Goal: Information Seeking & Learning: Learn about a topic

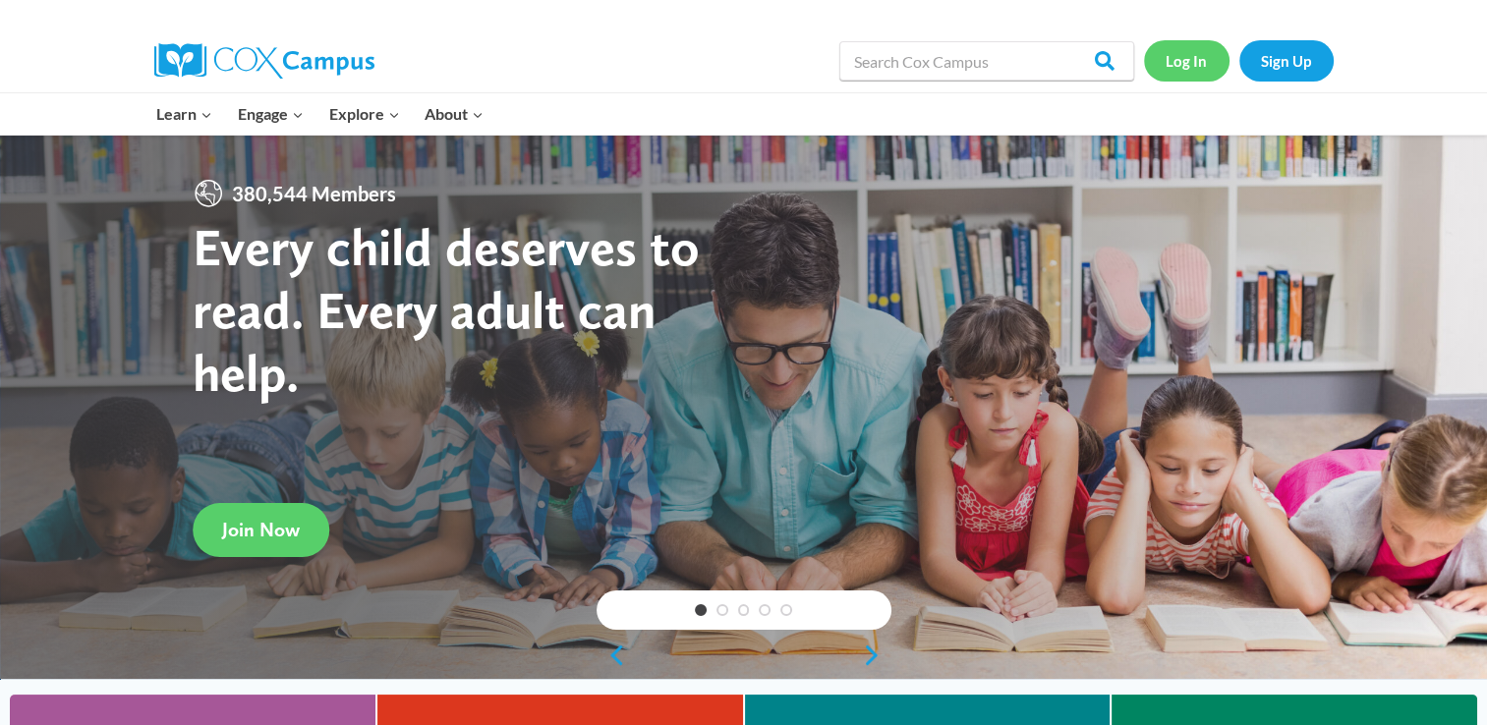
click at [1173, 58] on link "Log In" at bounding box center [1187, 60] width 86 height 40
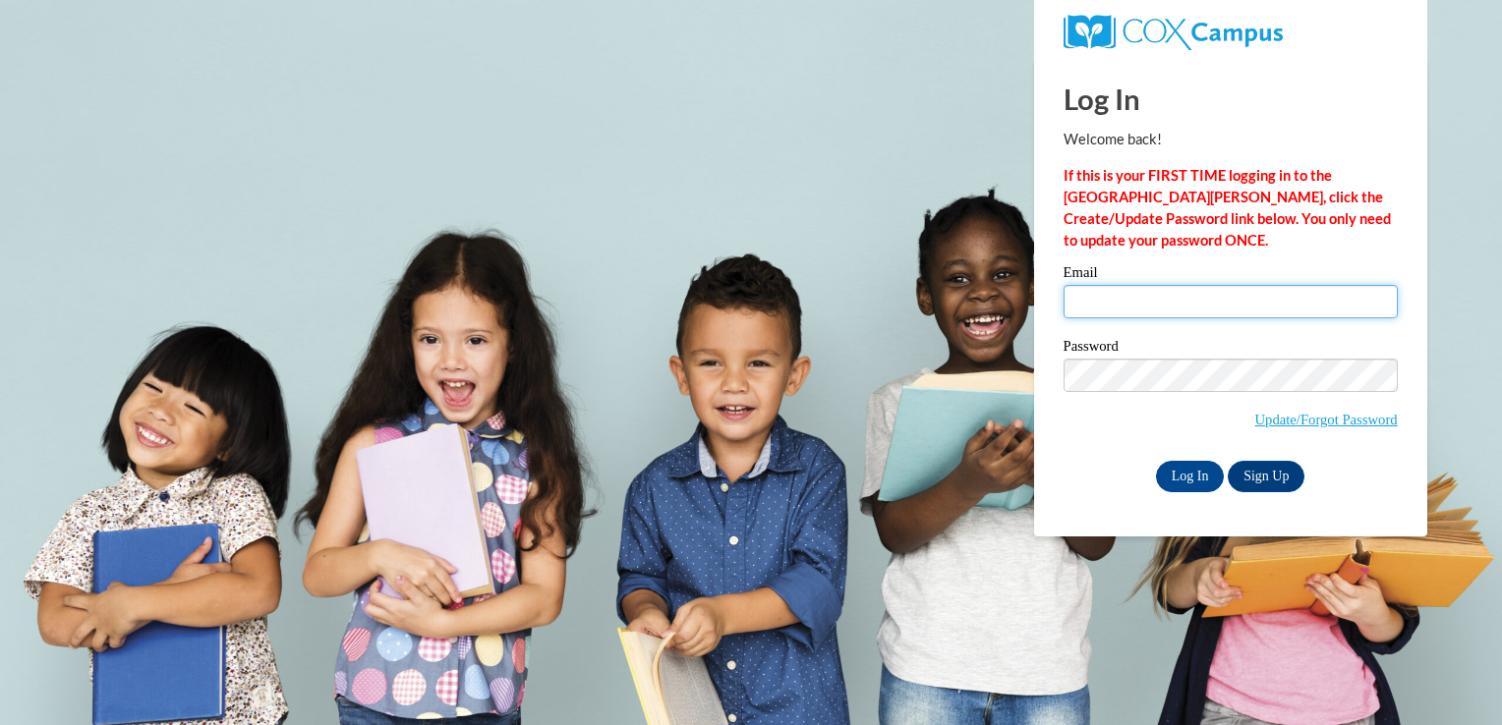
click at [1101, 306] on input "Email" at bounding box center [1231, 301] width 334 height 33
type input "[EMAIL_ADDRESS][DOMAIN_NAME]"
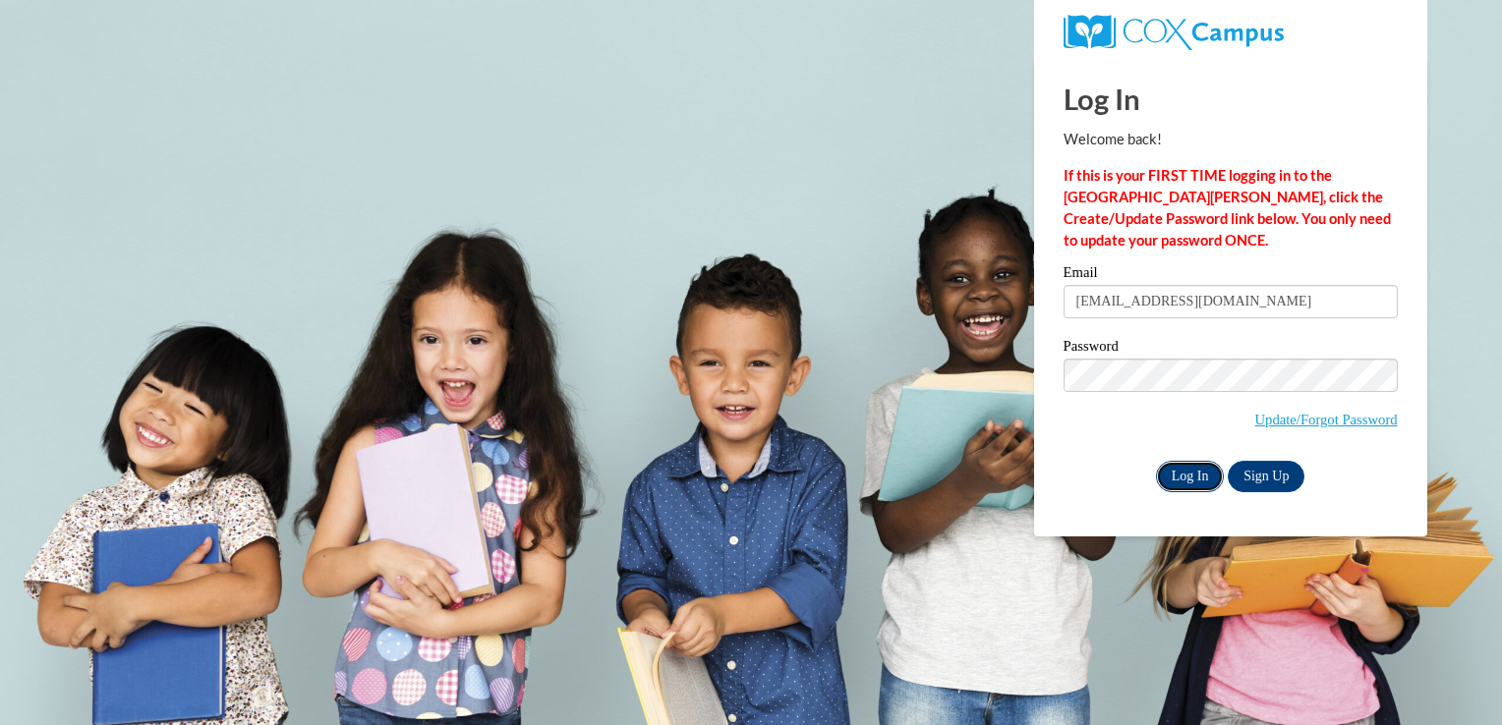
click at [1204, 474] on input "Log In" at bounding box center [1190, 476] width 69 height 31
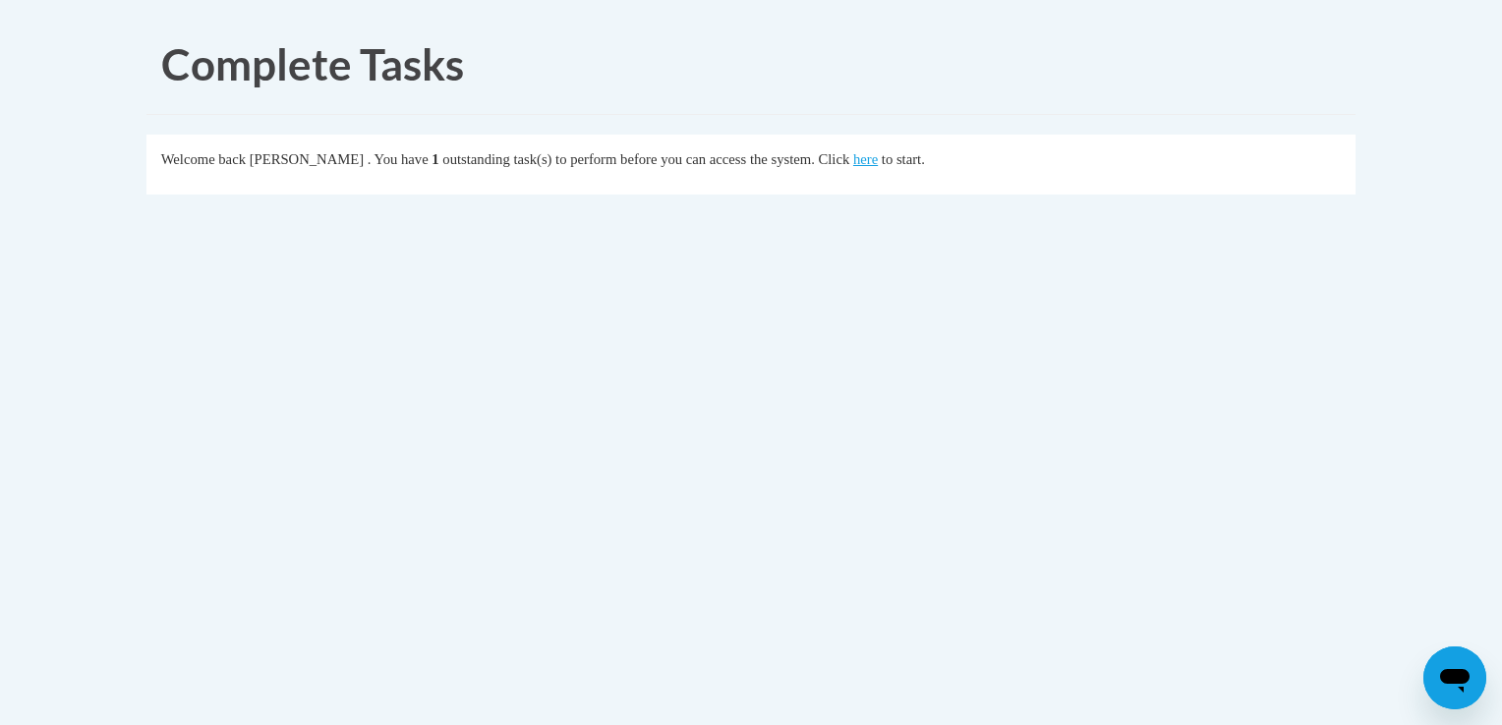
click at [956, 148] on div "Welcome back Lizbeth Flores-Ramirez . You have 1 outstanding task(s) to perform…" at bounding box center [751, 159] width 1181 height 22
click at [878, 161] on link "here" at bounding box center [865, 159] width 25 height 16
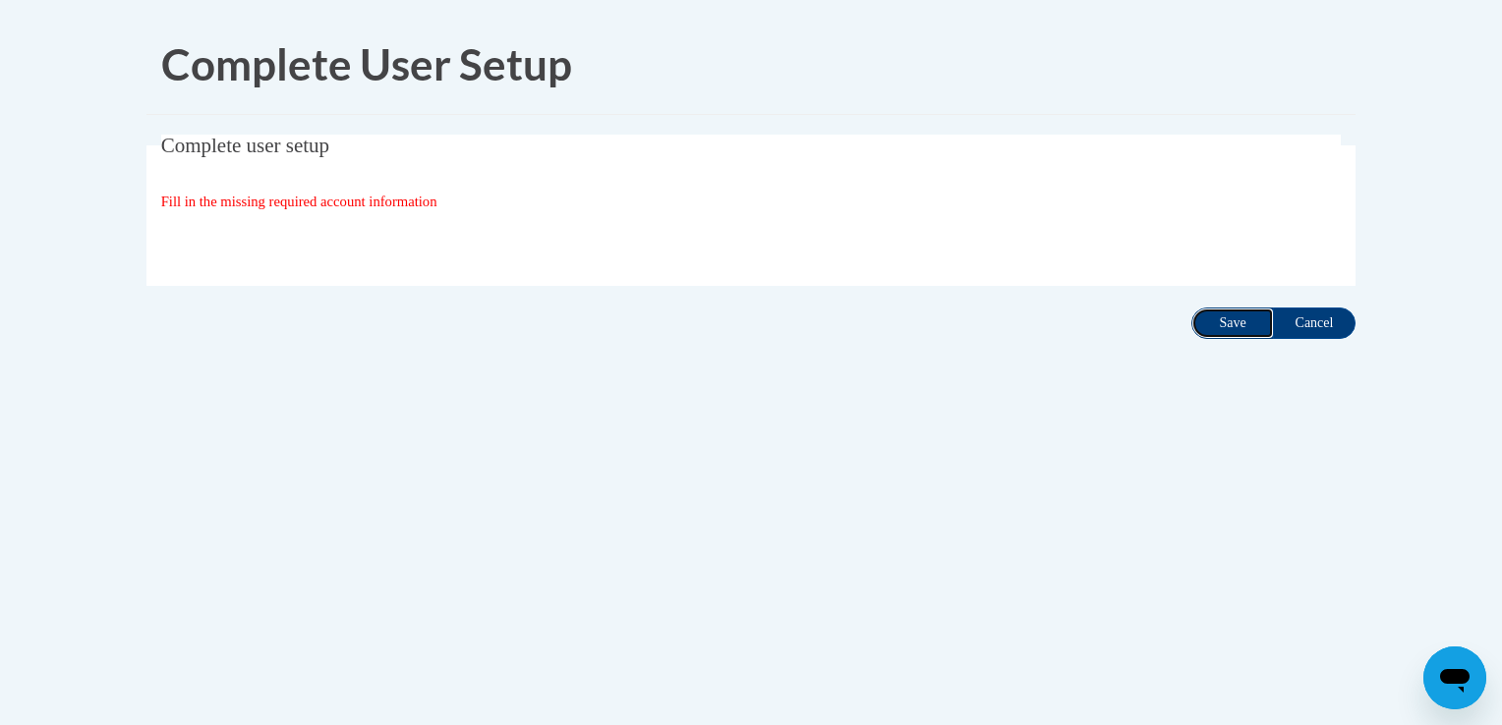
click at [1246, 319] on input "Save" at bounding box center [1232, 323] width 83 height 31
click at [483, 239] on div at bounding box center [751, 241] width 1181 height 39
click at [375, 233] on div at bounding box center [751, 241] width 1181 height 39
click at [294, 187] on fieldset "Complete user setup Fill in the missing required account information User Profi…" at bounding box center [750, 210] width 1209 height 151
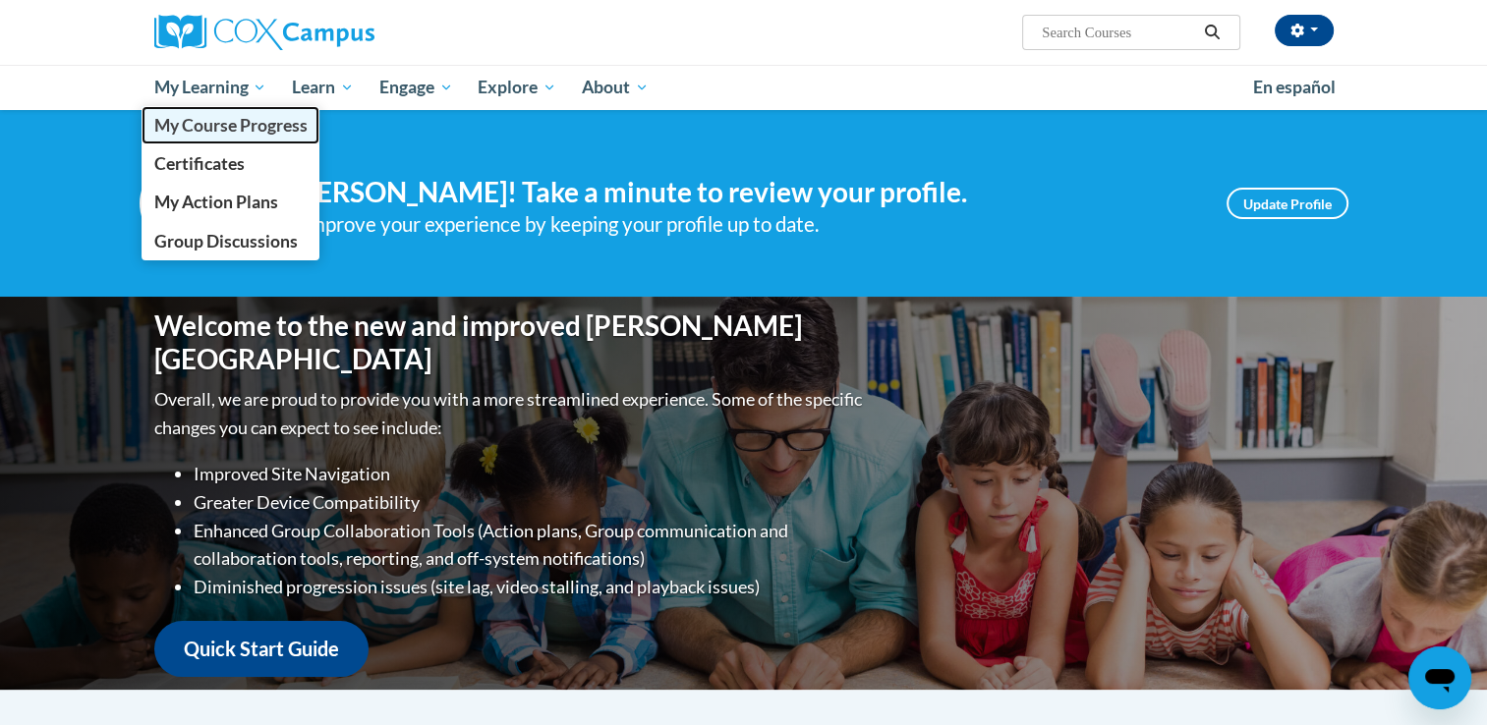
click at [254, 124] on span "My Course Progress" at bounding box center [229, 125] width 153 height 21
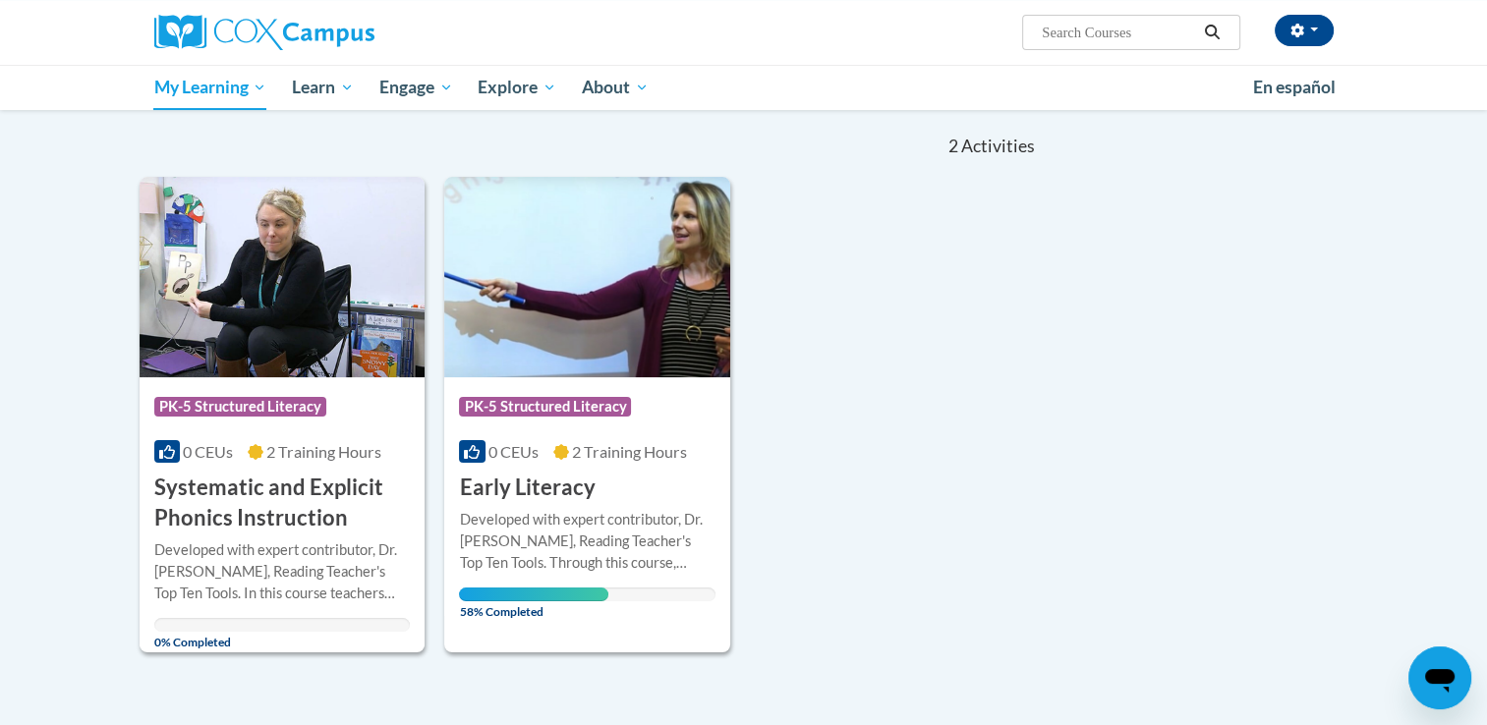
scroll to position [393, 0]
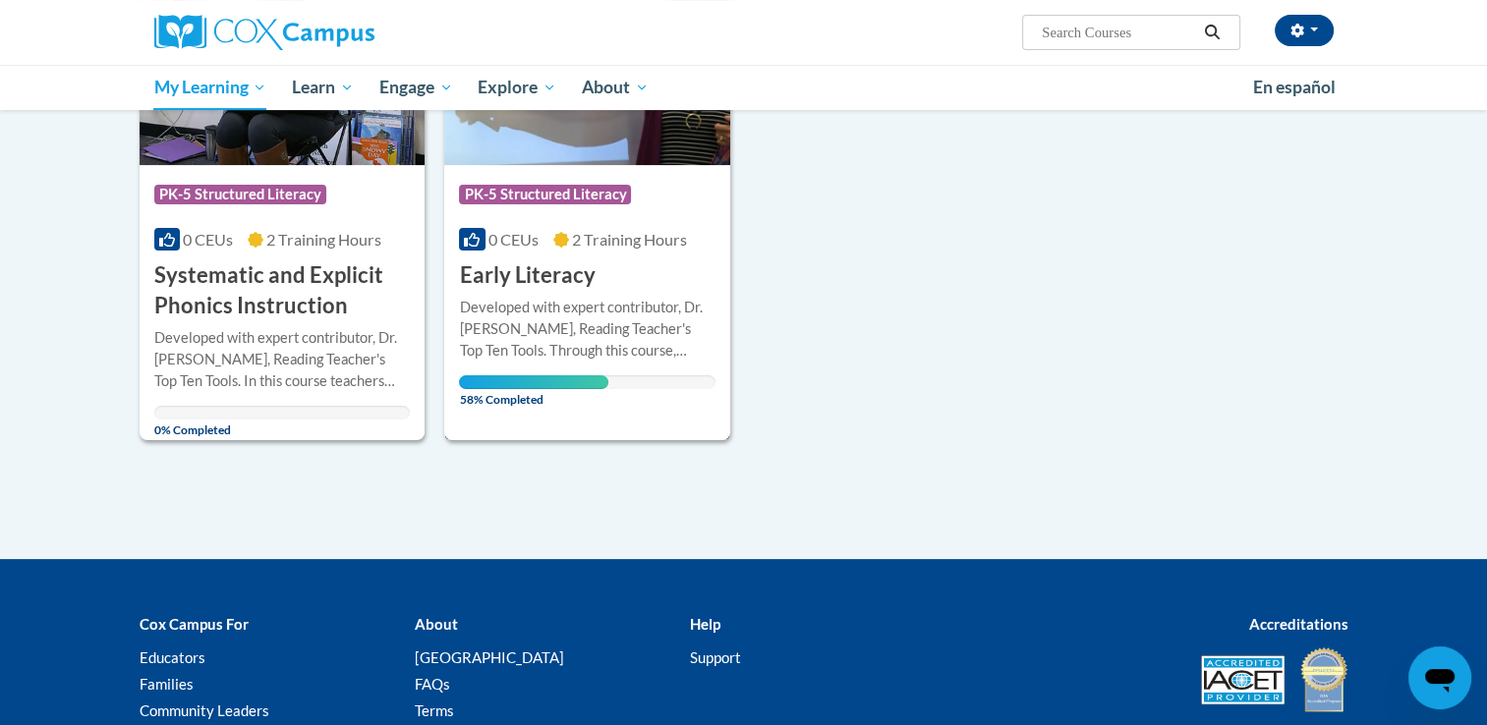
click at [529, 246] on span "0 CEUs" at bounding box center [514, 239] width 50 height 19
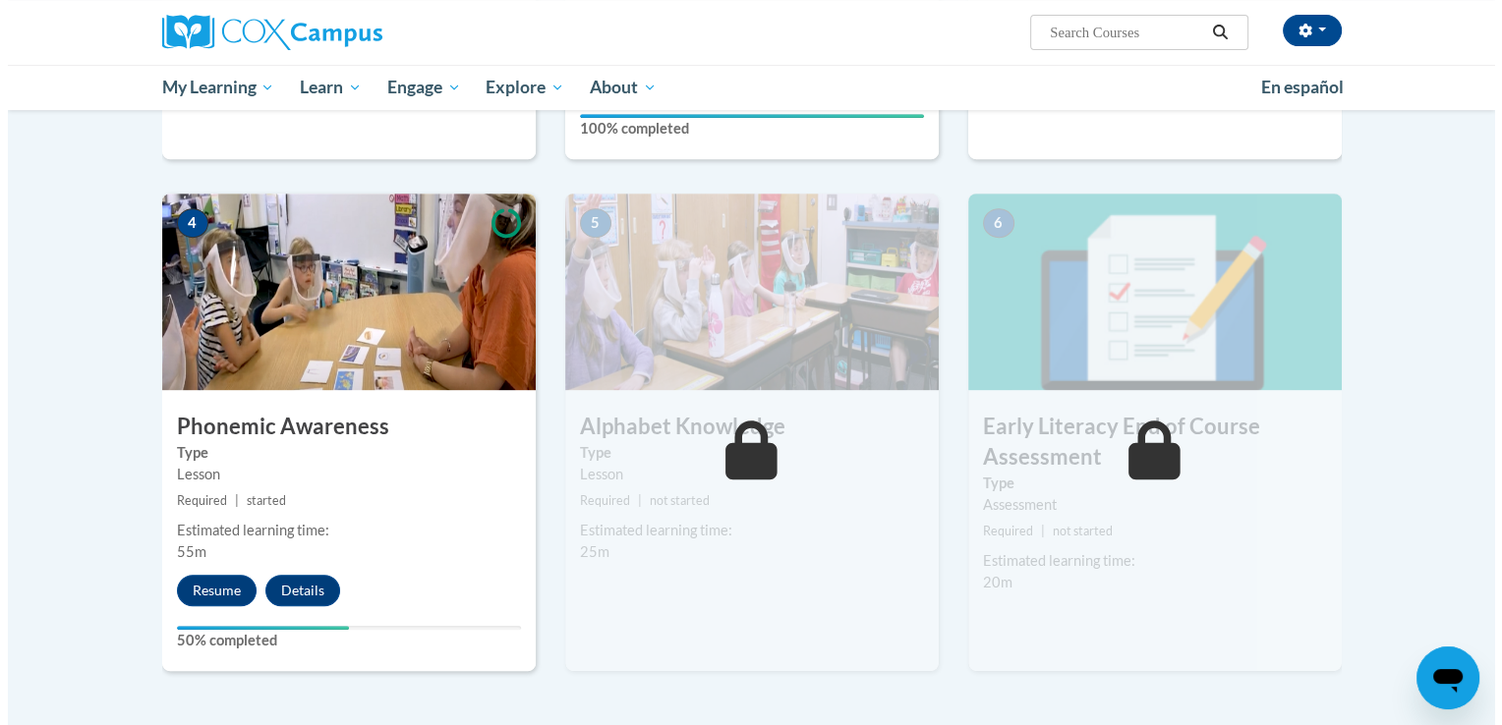
scroll to position [885, 0]
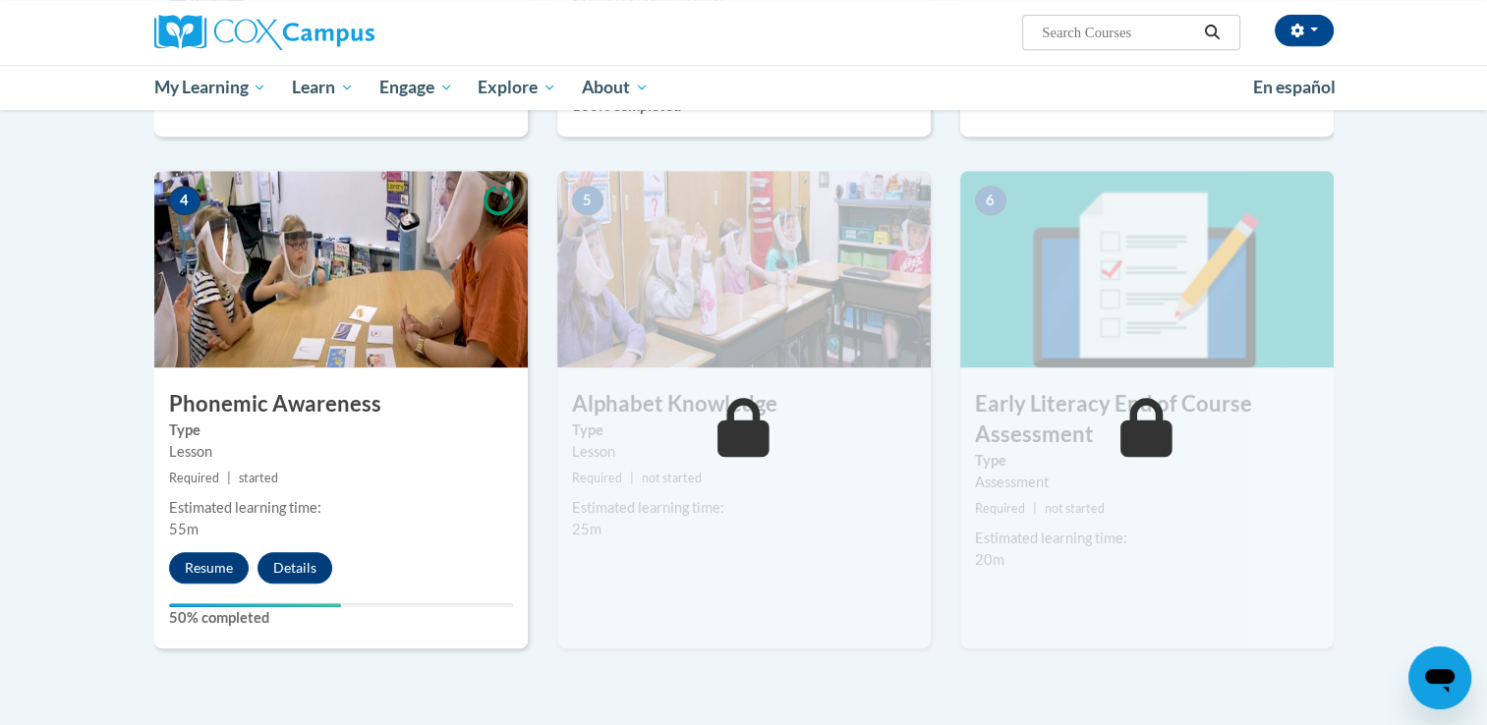
click at [225, 490] on div "4 Phonemic Awareness Type Lesson Required | started Estimated learning time: 55…" at bounding box center [341, 410] width 374 height 478
click at [189, 568] on button "Resume" at bounding box center [209, 567] width 80 height 31
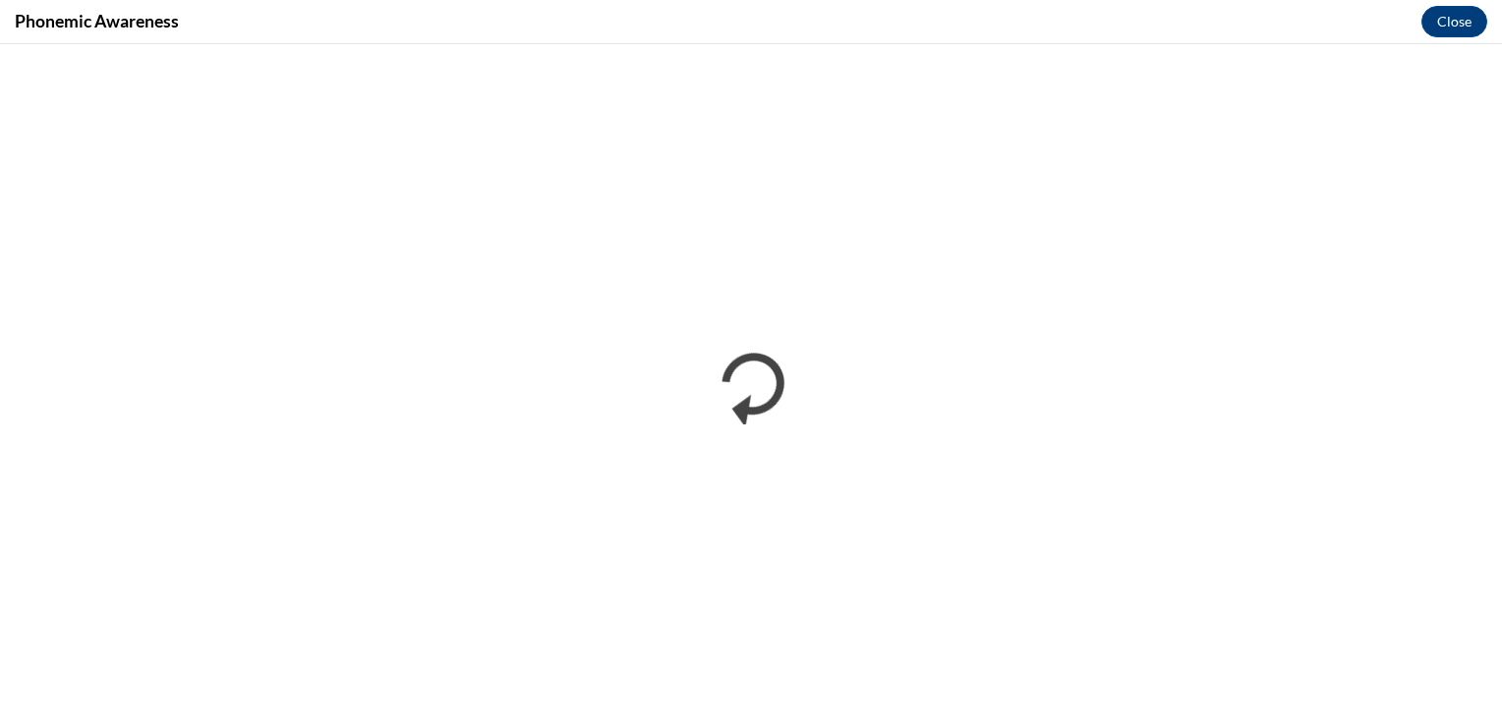
scroll to position [0, 0]
